Goal: Find specific page/section: Find specific page/section

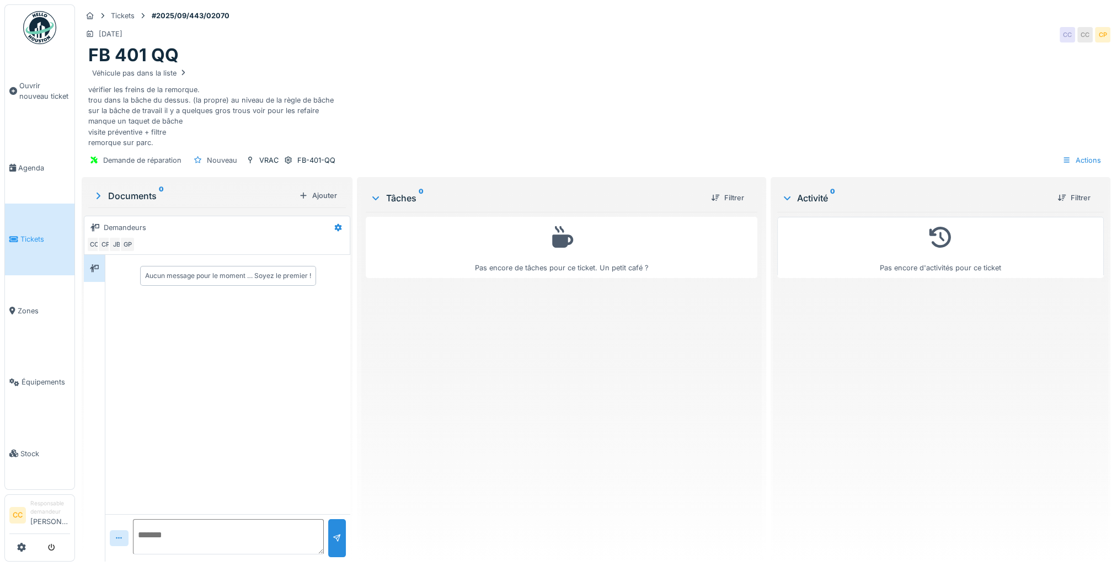
click at [24, 236] on span "Tickets" at bounding box center [45, 239] width 50 height 10
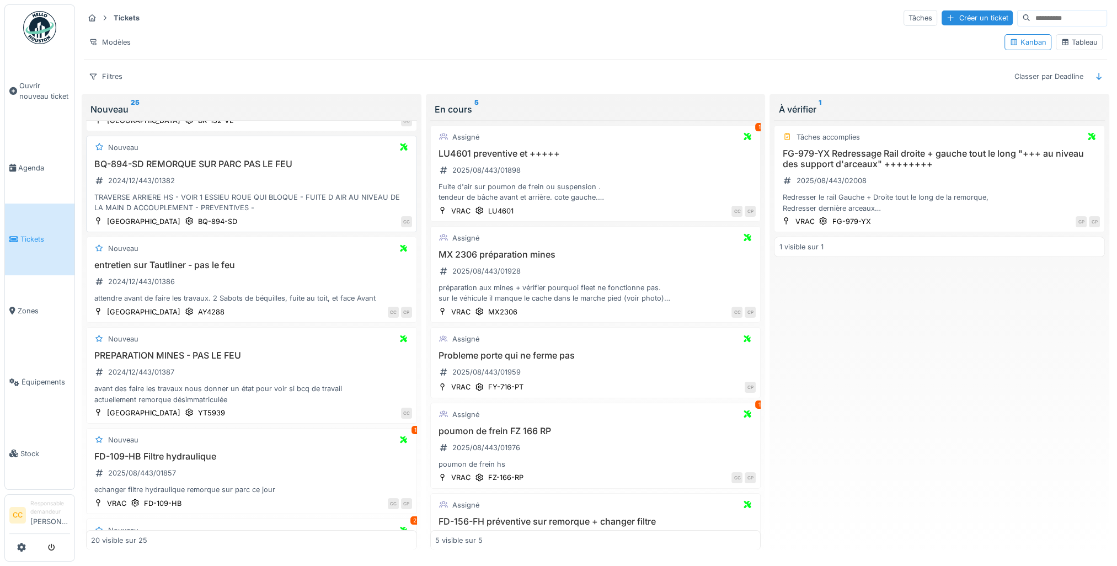
scroll to position [110, 0]
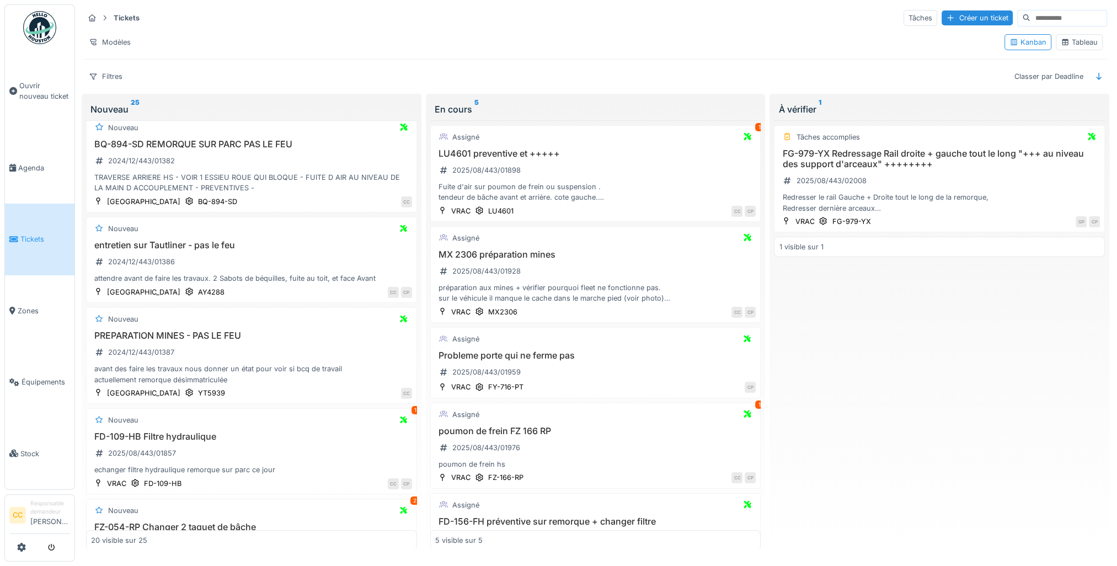
click at [24, 229] on link "Tickets" at bounding box center [40, 239] width 70 height 71
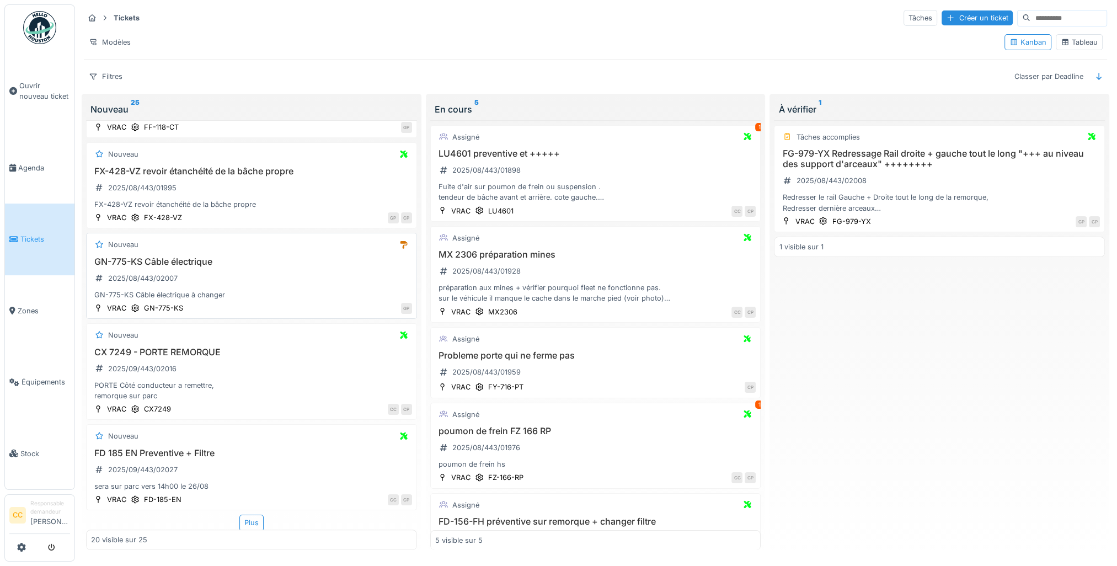
scroll to position [6, 0]
